Goal: Transaction & Acquisition: Purchase product/service

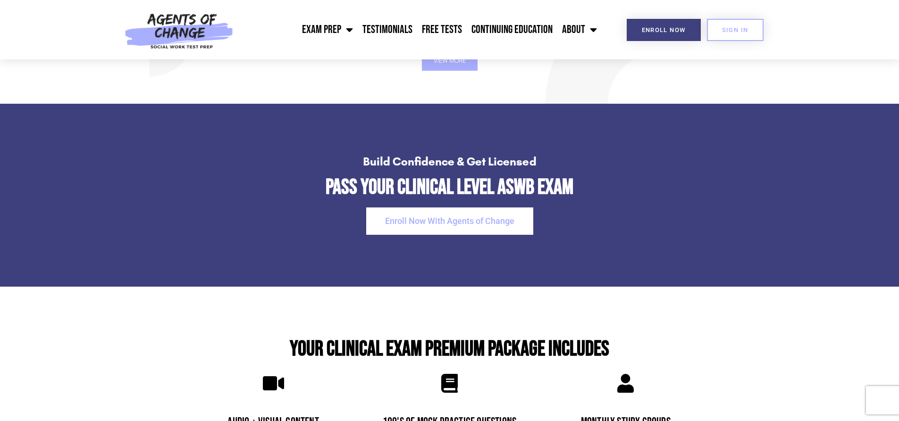
scroll to position [1840, 0]
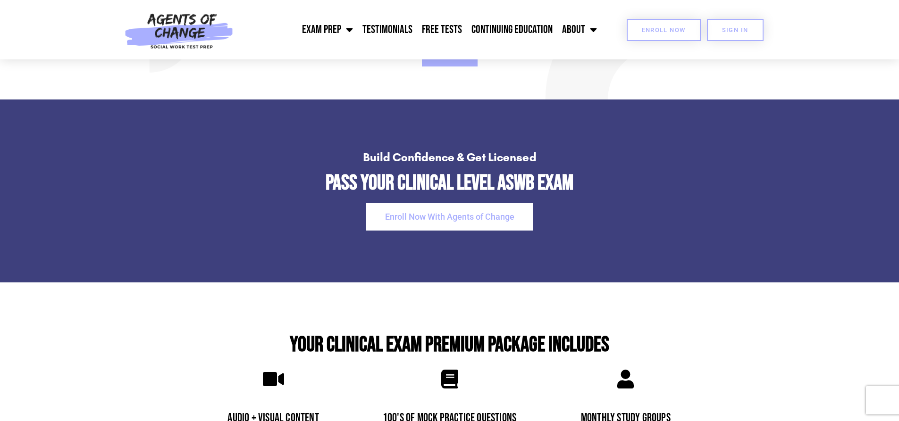
click at [648, 35] on link "Enroll Now" at bounding box center [664, 30] width 74 height 22
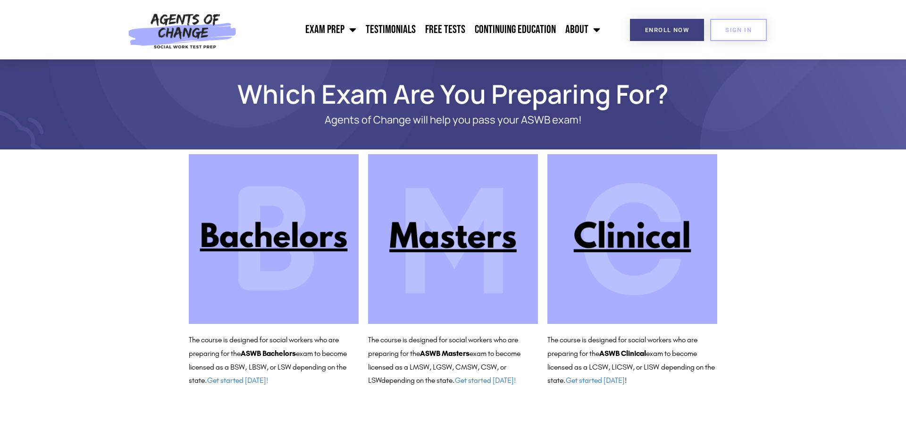
click at [641, 221] on img at bounding box center [632, 239] width 170 height 170
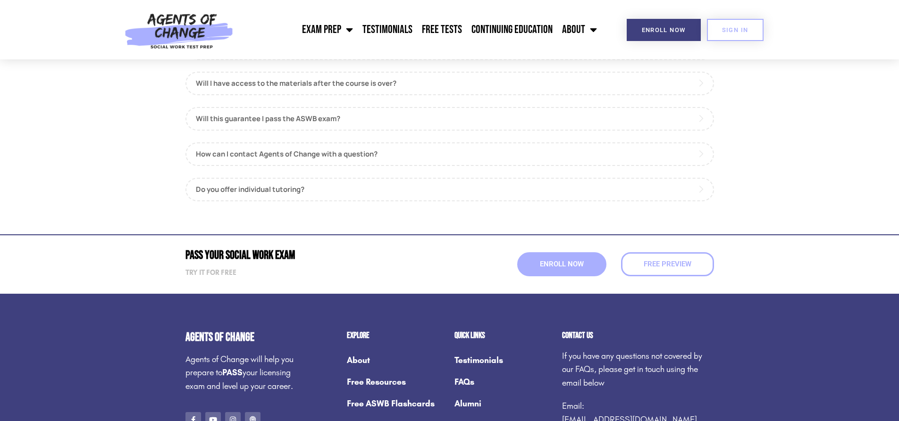
scroll to position [1133, 0]
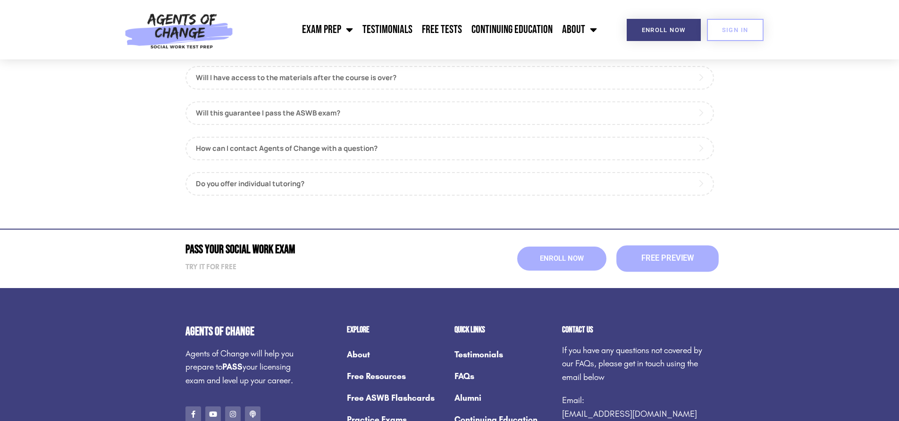
click at [642, 257] on span "Free Preview" at bounding box center [667, 259] width 52 height 8
